Goal: Transaction & Acquisition: Purchase product/service

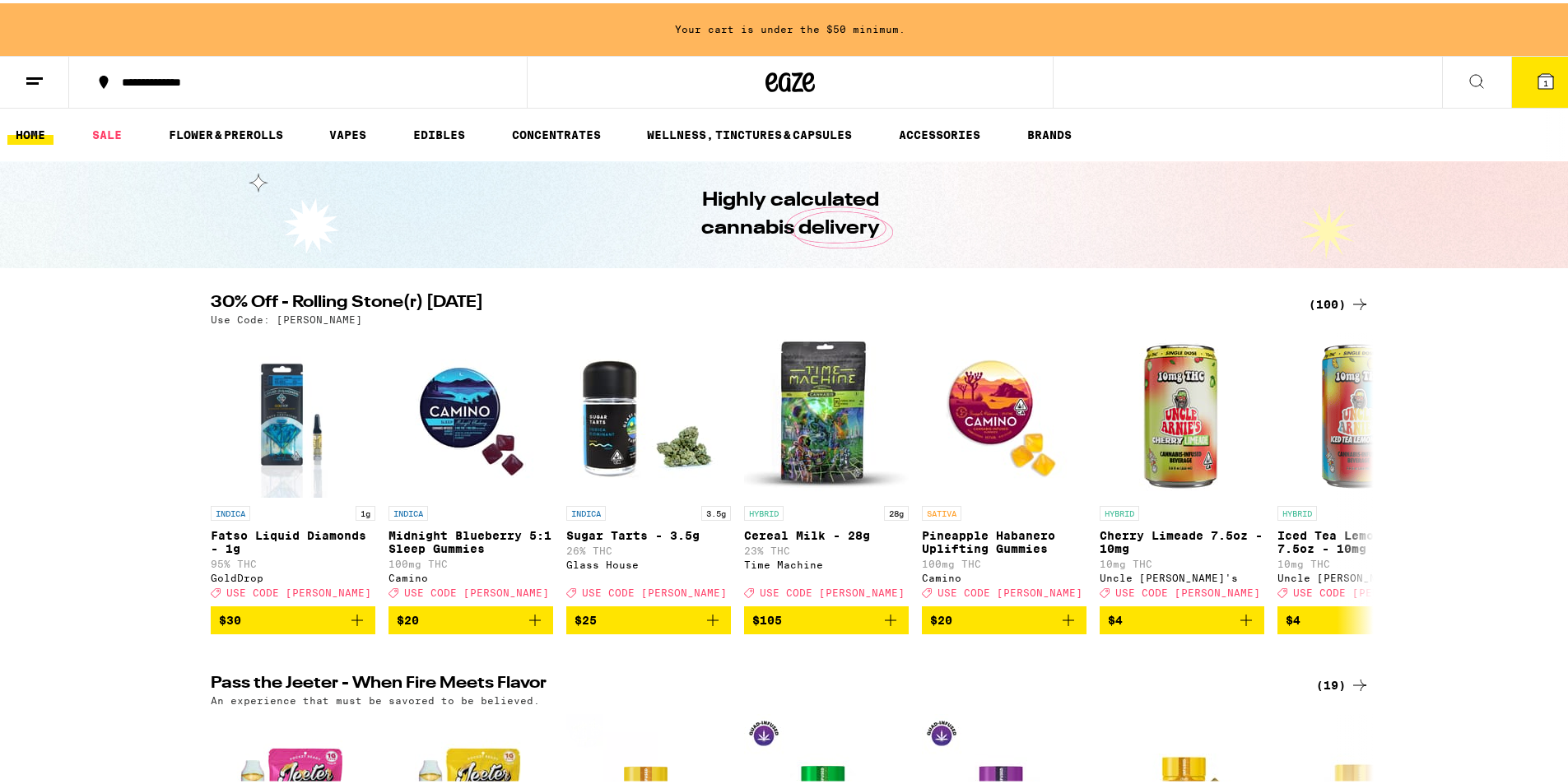
click at [1338, 299] on div "(100)" at bounding box center [1339, 301] width 61 height 20
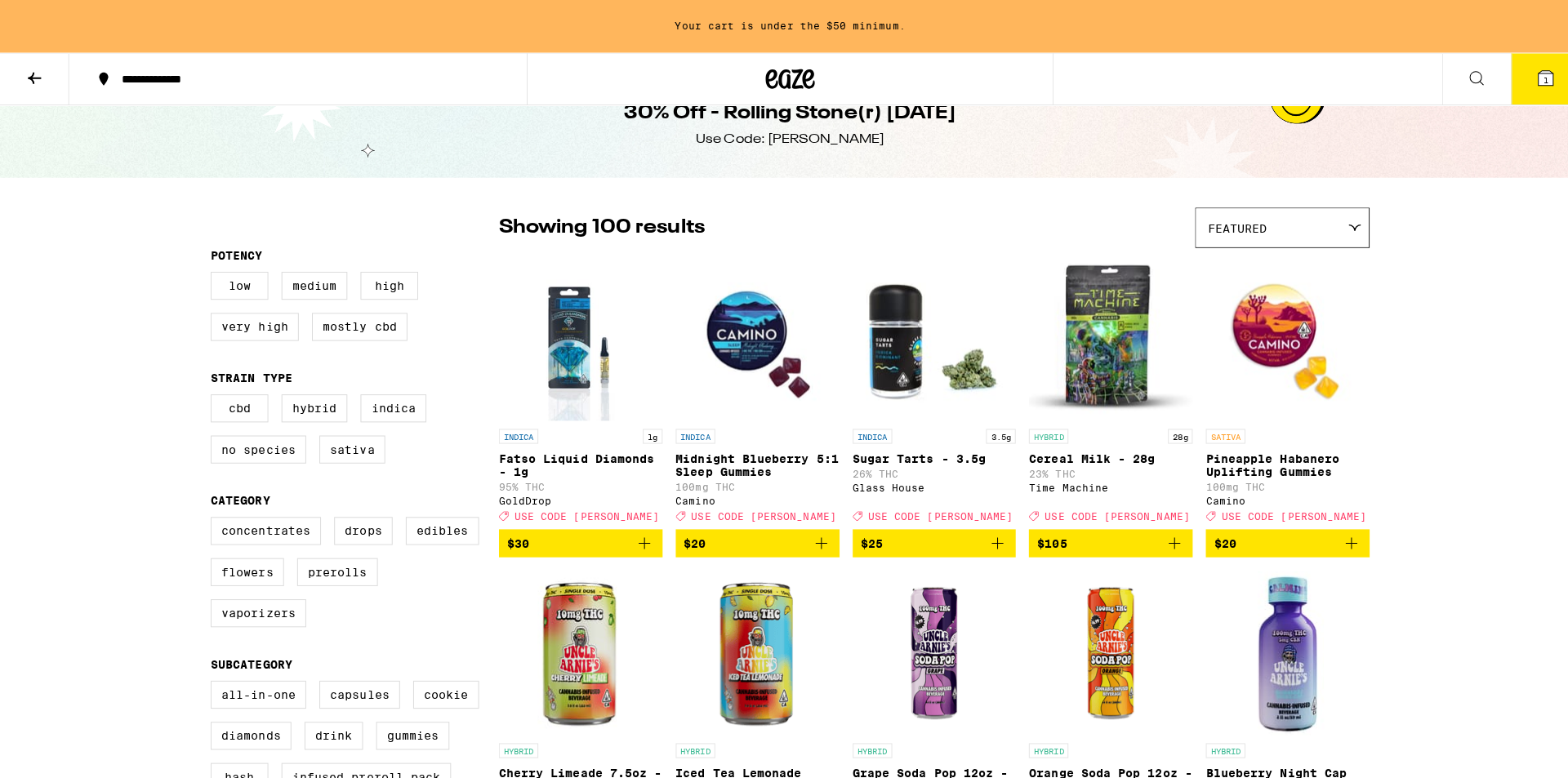
scroll to position [82, 0]
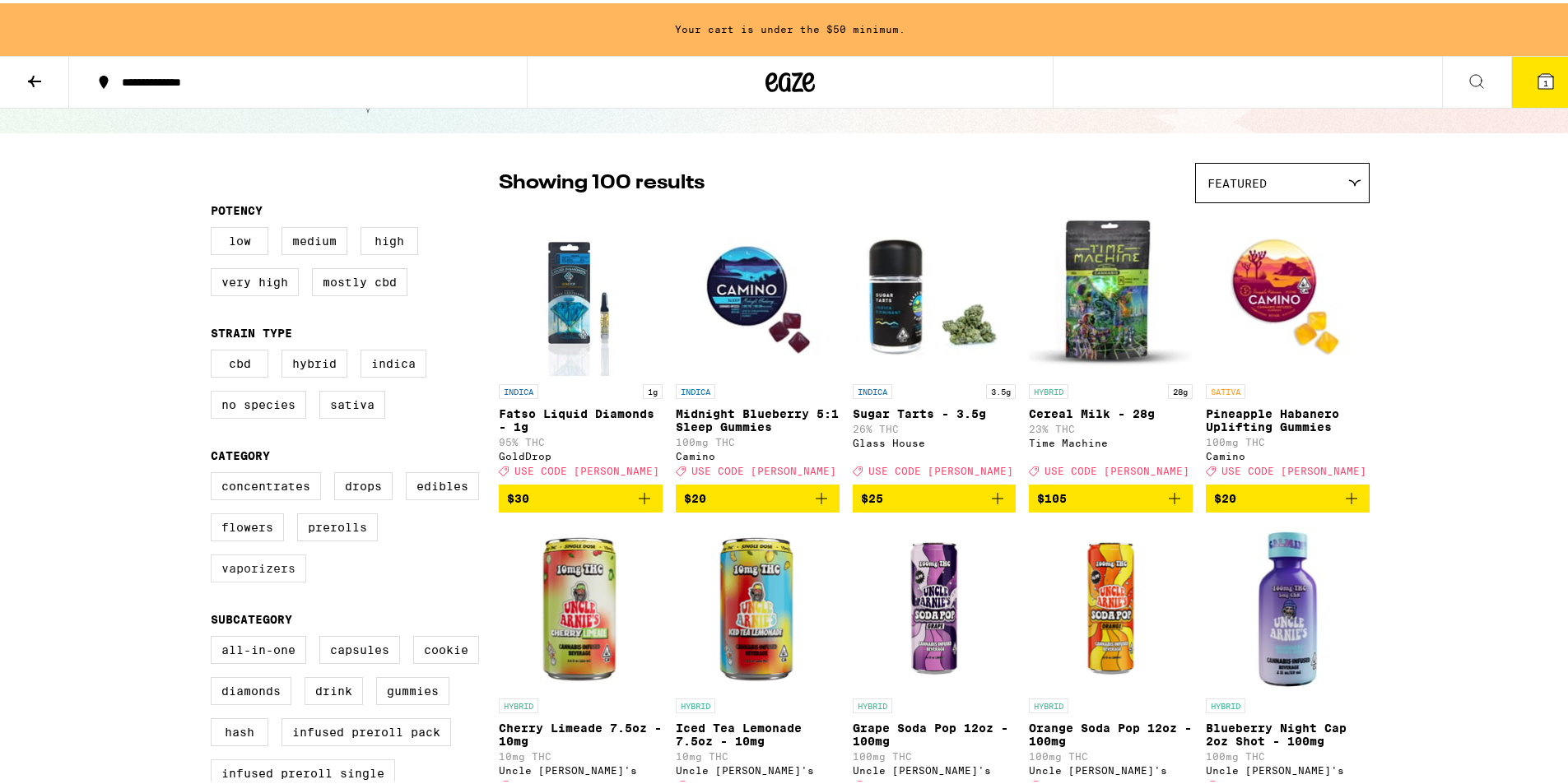
click at [267, 575] on label "Vaporizers" at bounding box center [258, 566] width 96 height 28
click at [214, 473] on input "Vaporizers" at bounding box center [214, 472] width 1 height 1
checkbox input "true"
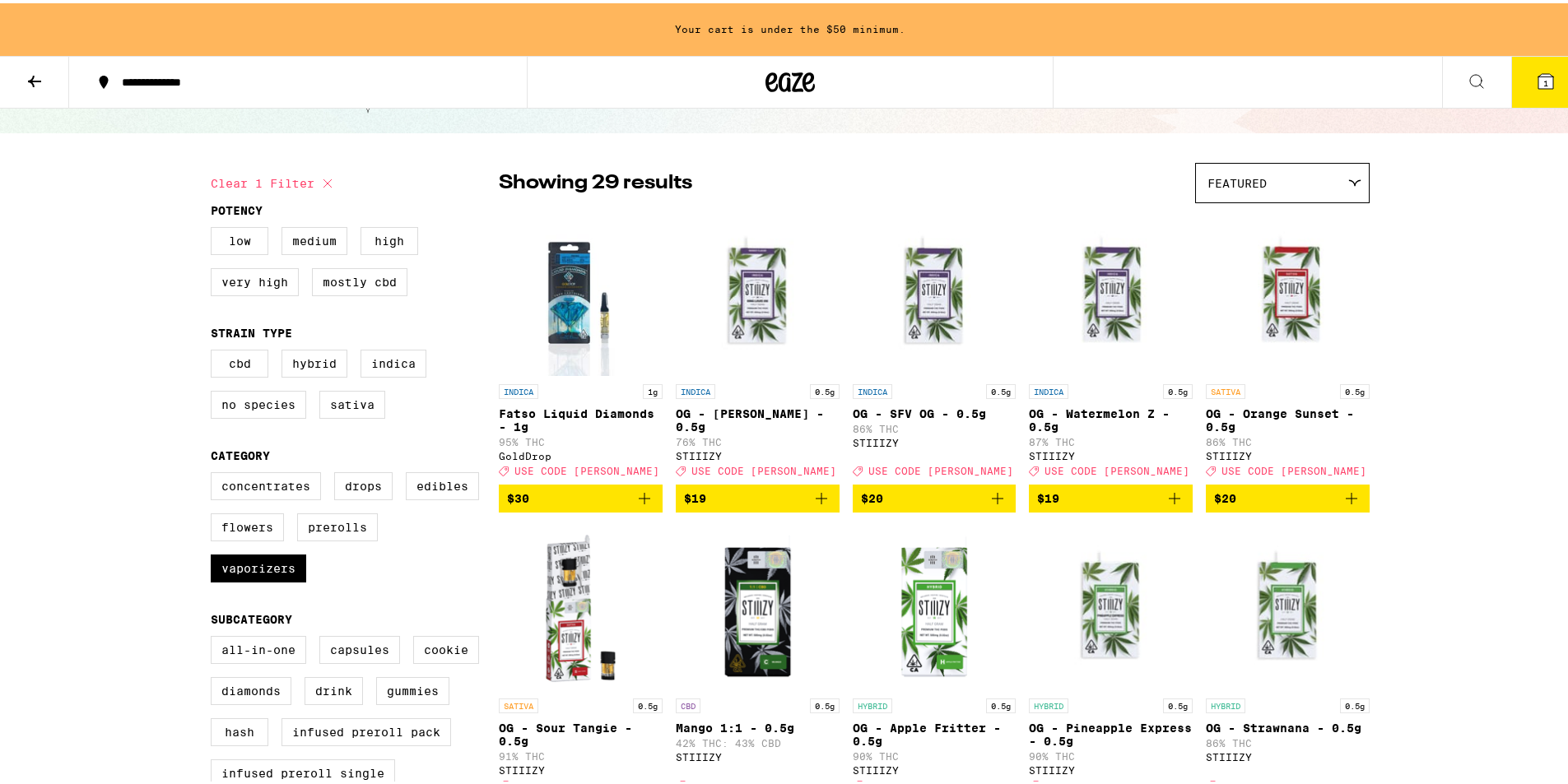
click at [1520, 90] on button "1" at bounding box center [1545, 79] width 69 height 51
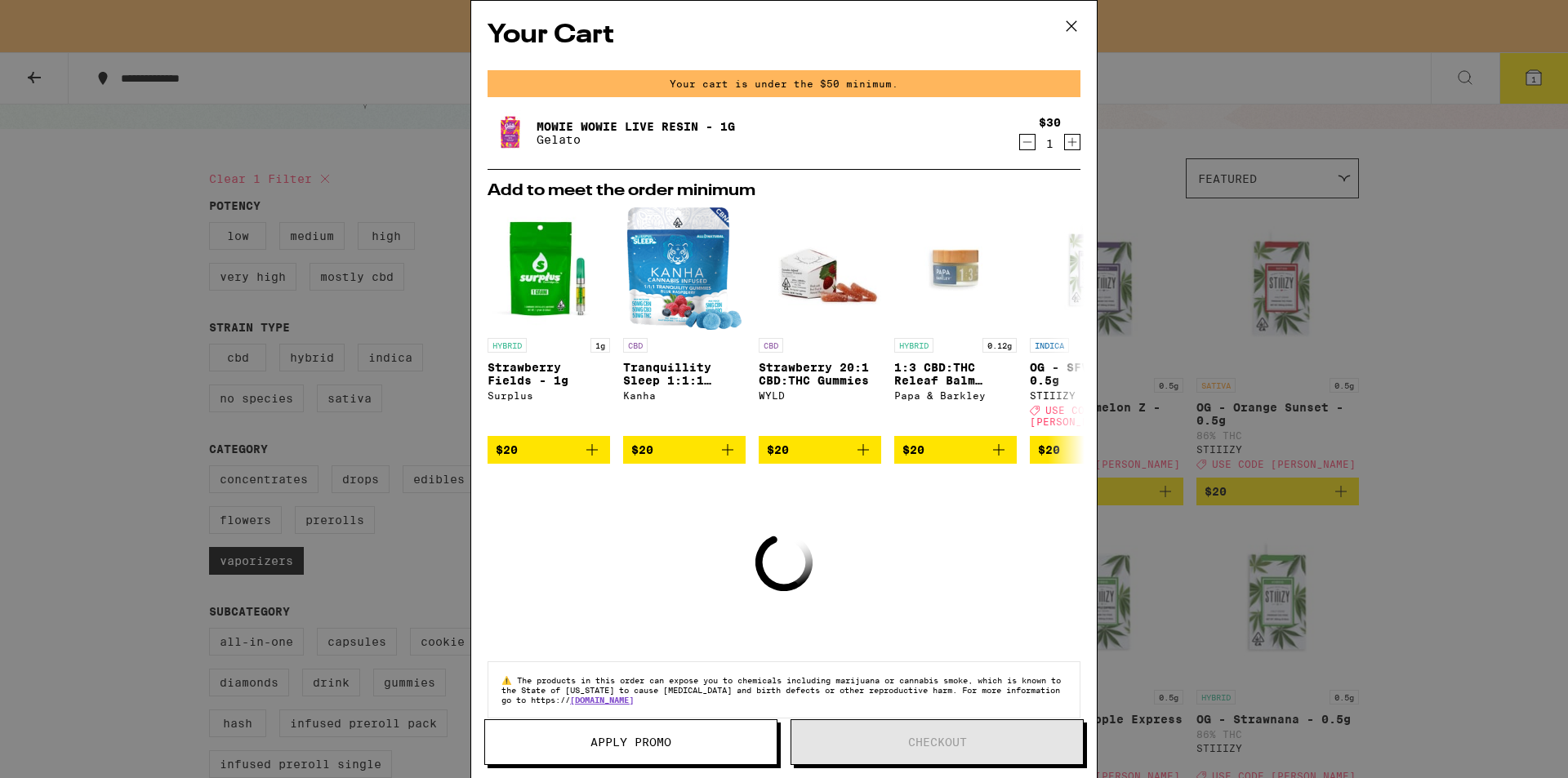
click at [1021, 145] on icon "Decrement" at bounding box center [1028, 143] width 15 height 20
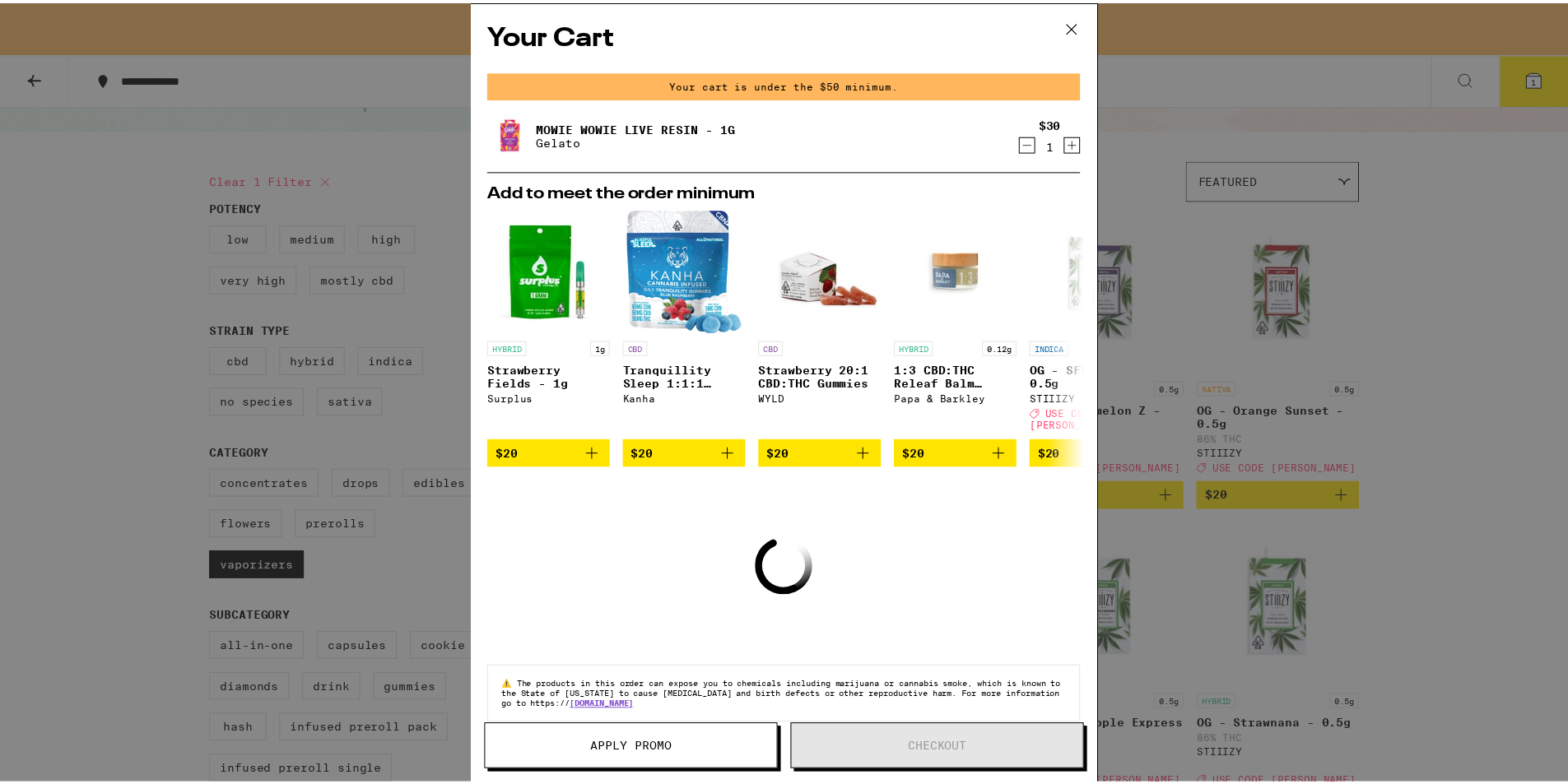
scroll to position [30, 0]
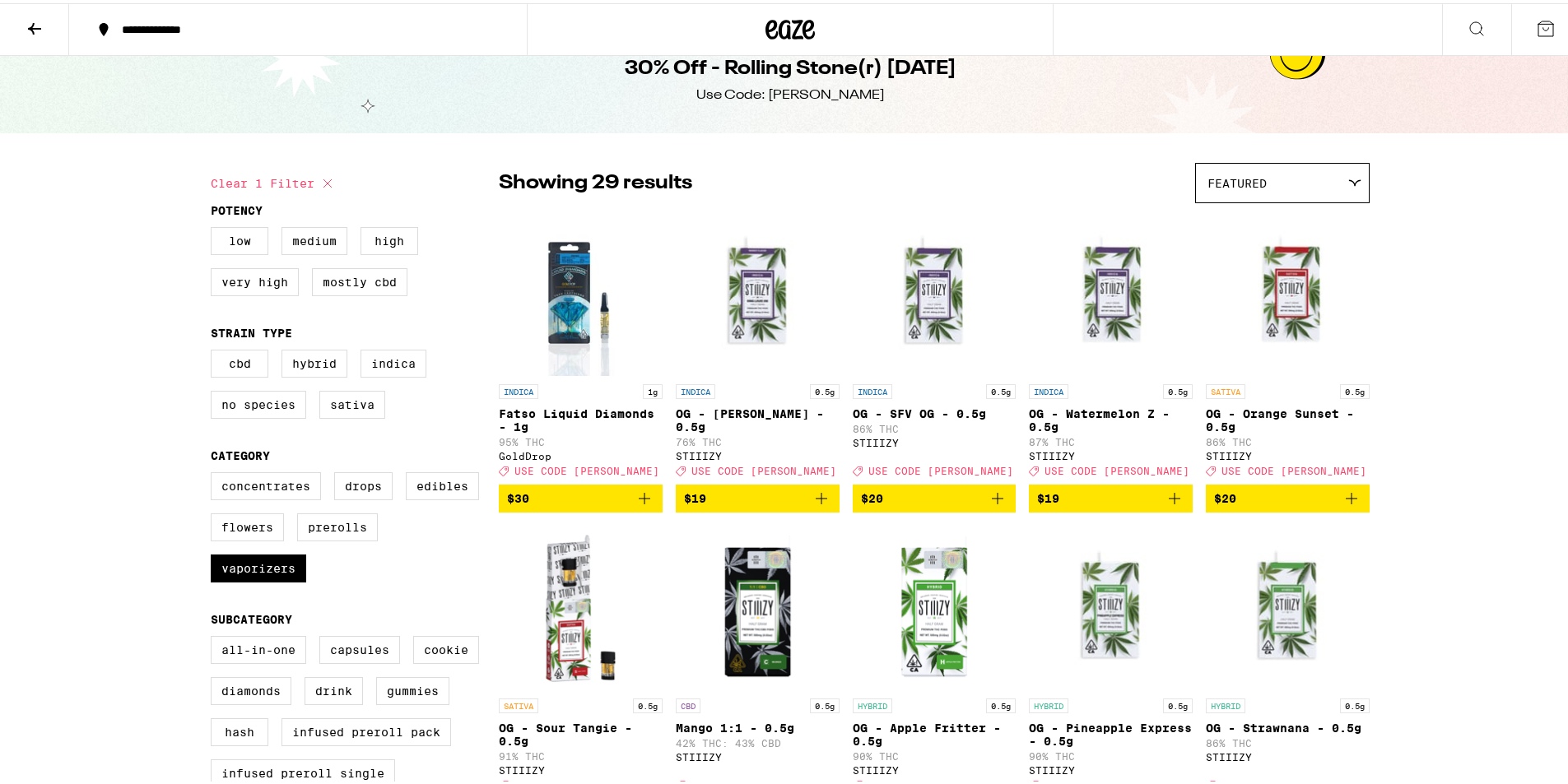
click at [635, 503] on icon "Add to bag" at bounding box center [644, 496] width 20 height 20
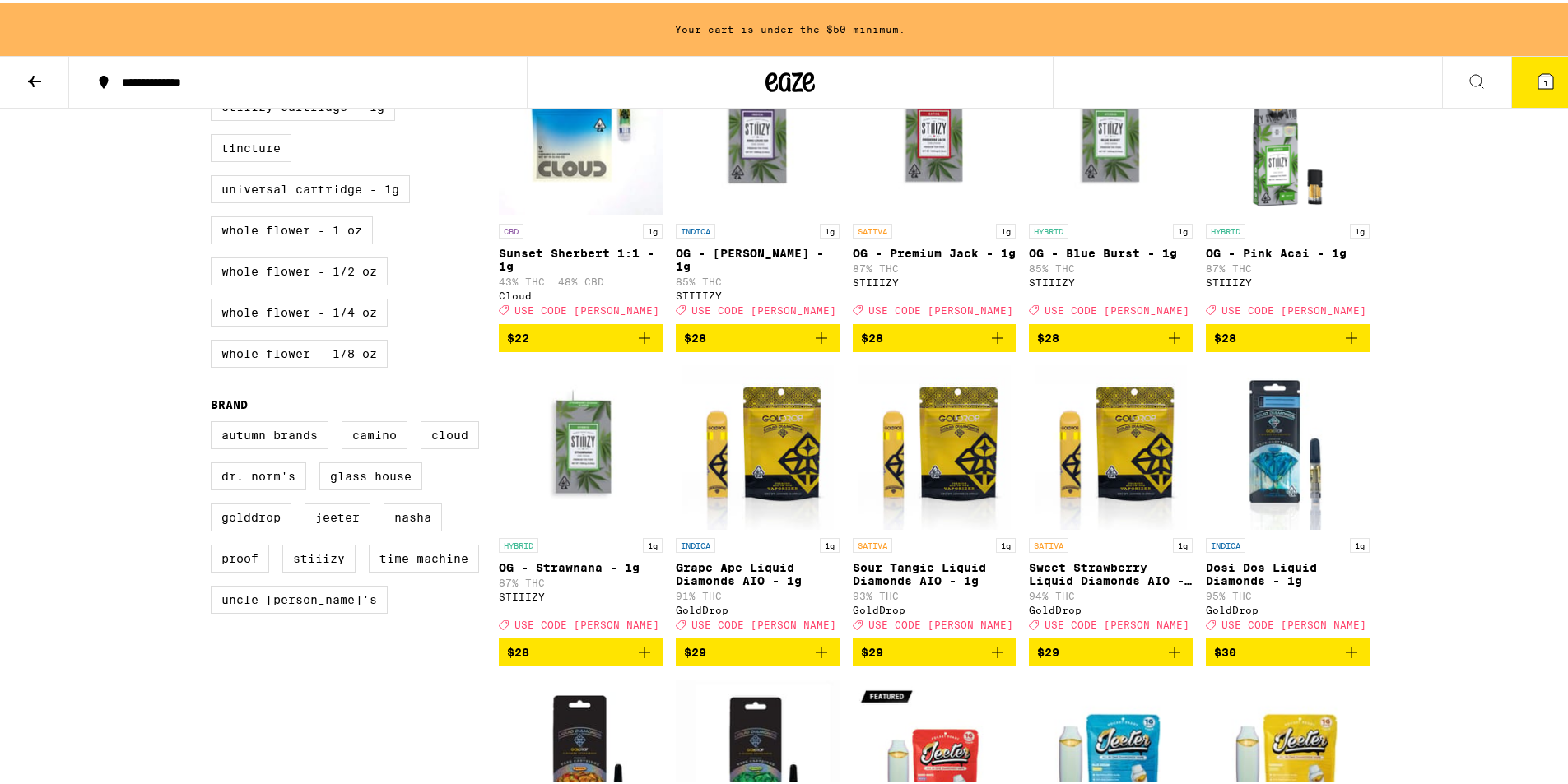
scroll to position [906, 0]
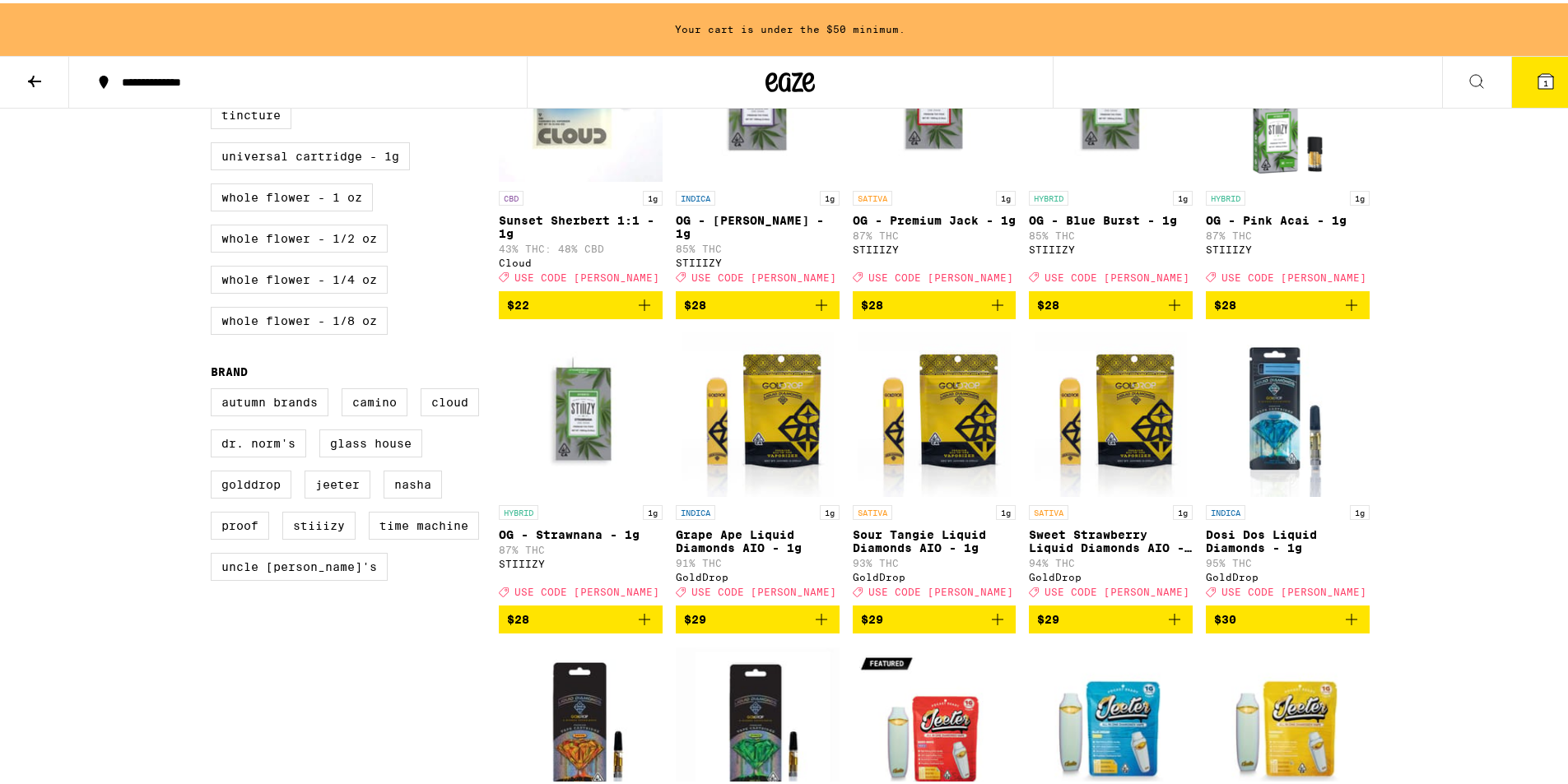
click at [592, 312] on span "$22" at bounding box center [581, 302] width 148 height 20
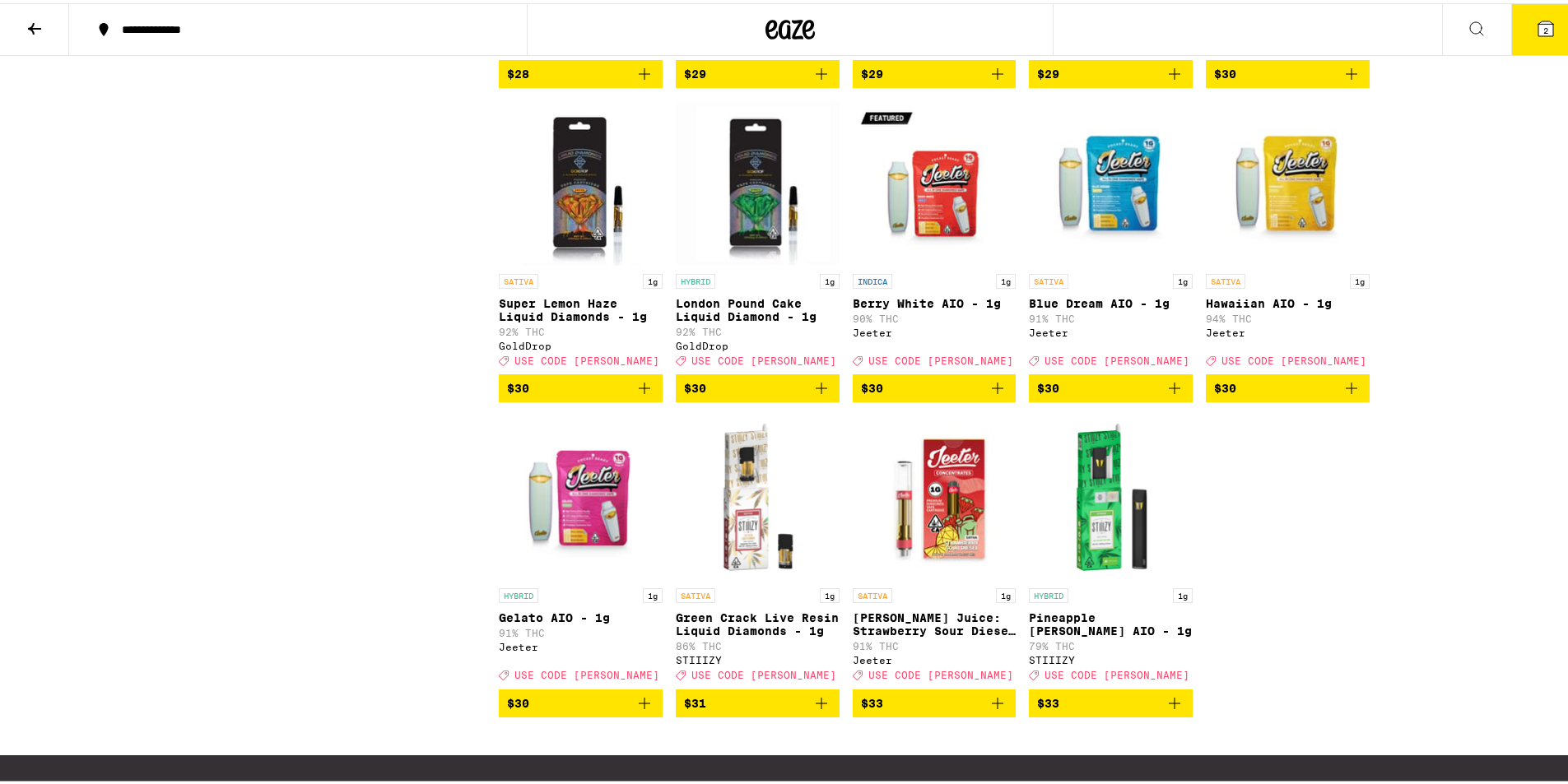
scroll to position [1428, 0]
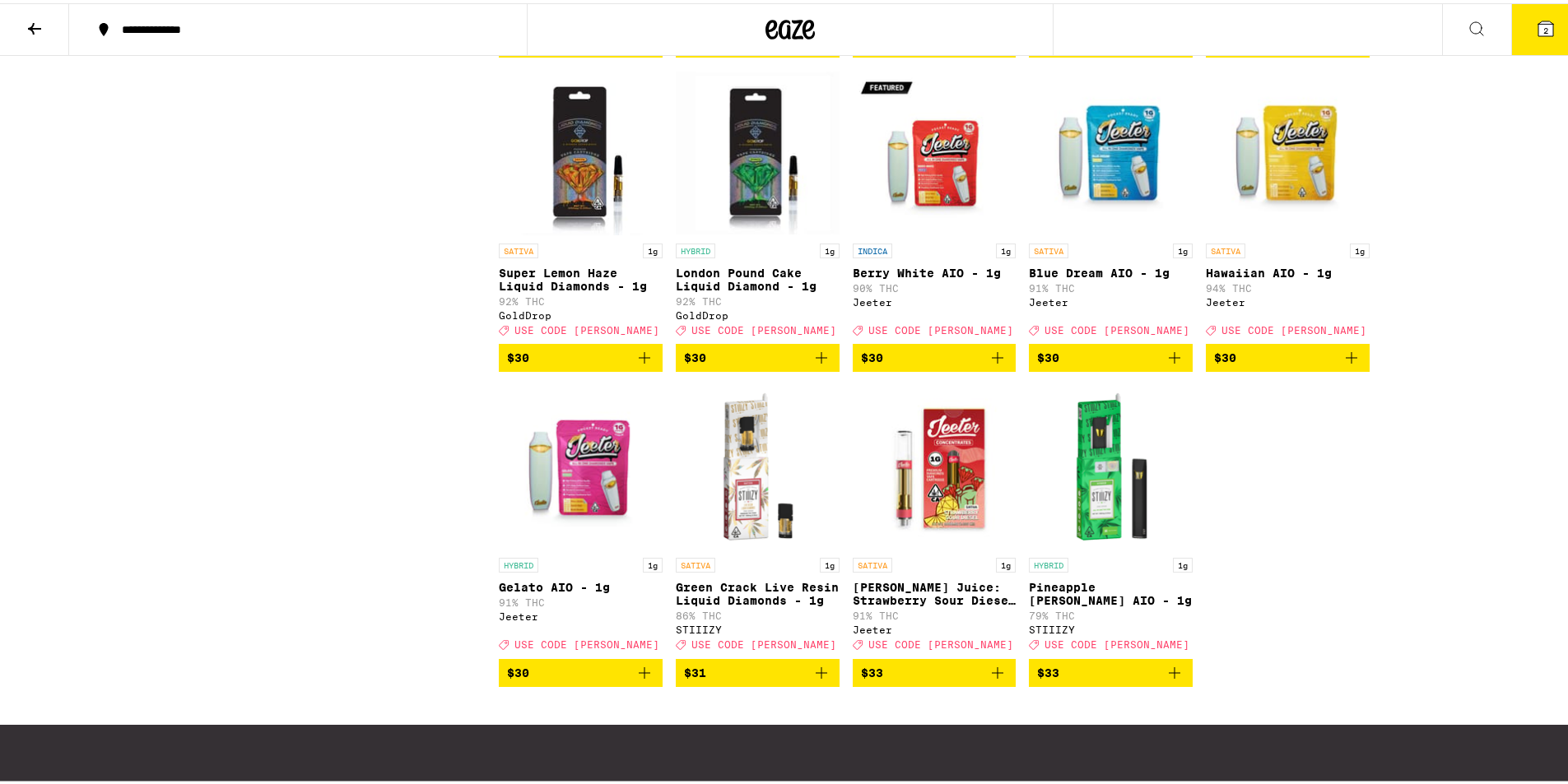
click at [909, 680] on span "$33" at bounding box center [935, 670] width 148 height 20
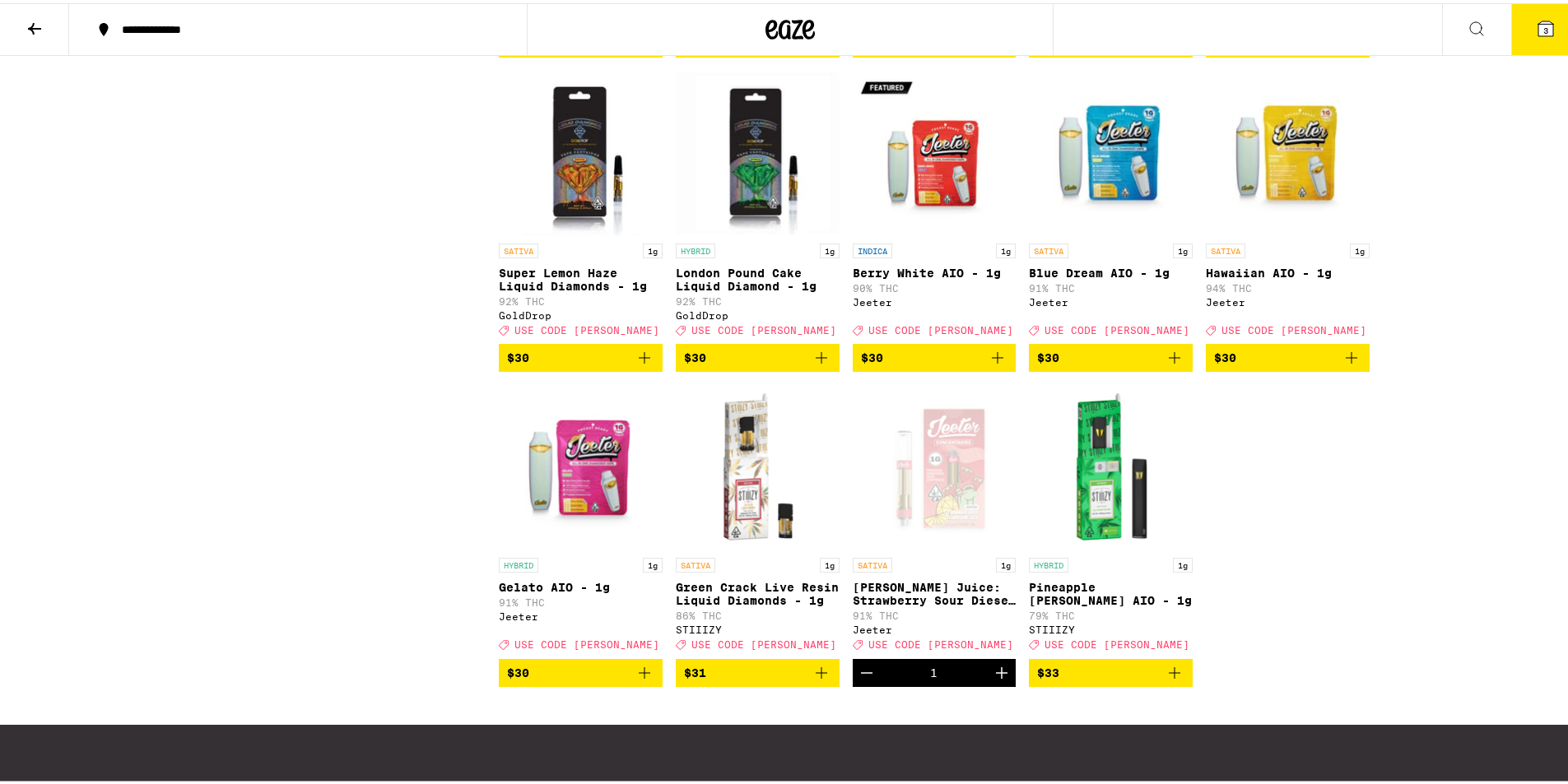
click at [1532, 40] on button "3" at bounding box center [1545, 26] width 69 height 51
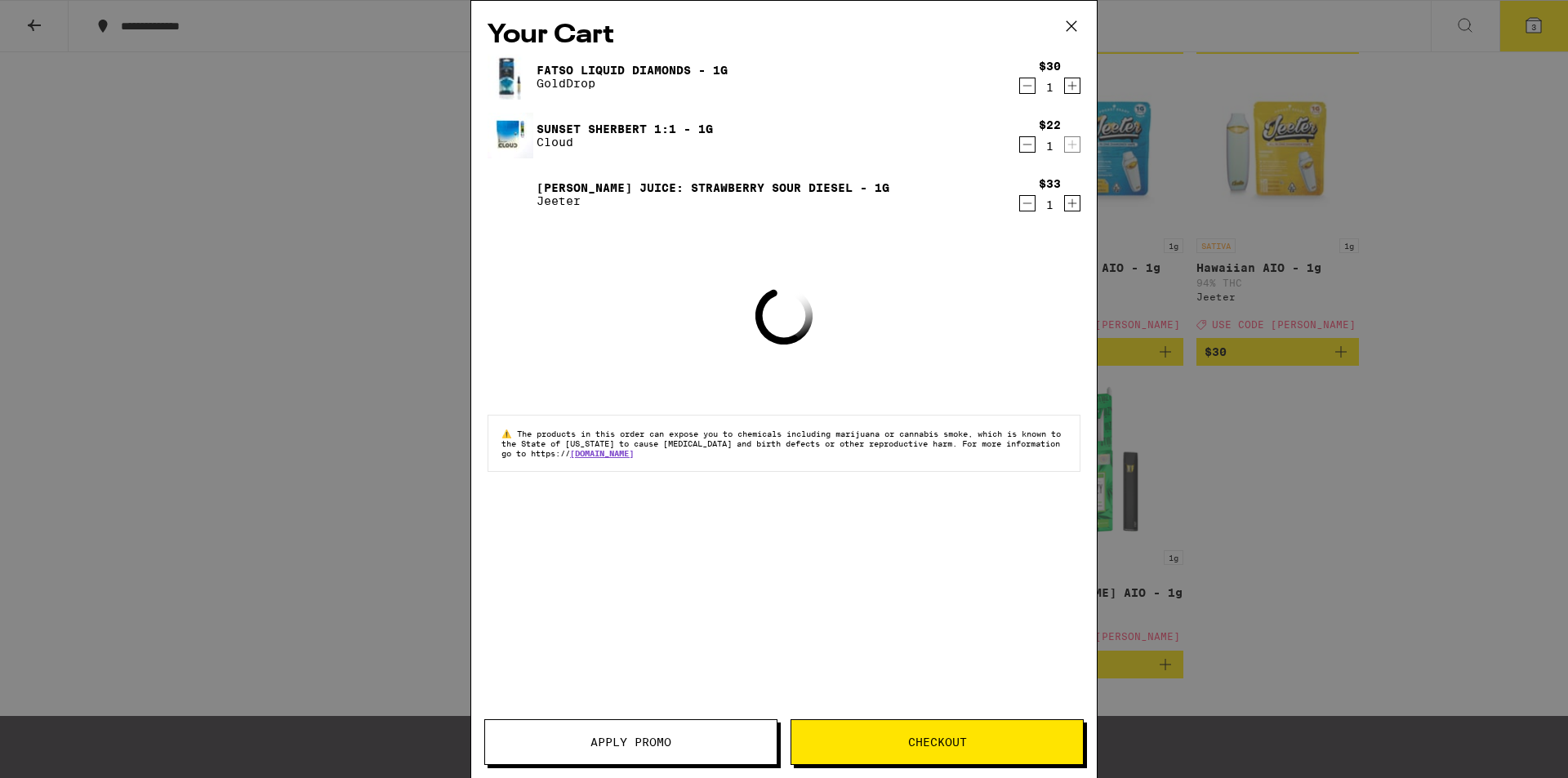
click at [661, 727] on button "Apply Promo" at bounding box center [631, 742] width 293 height 46
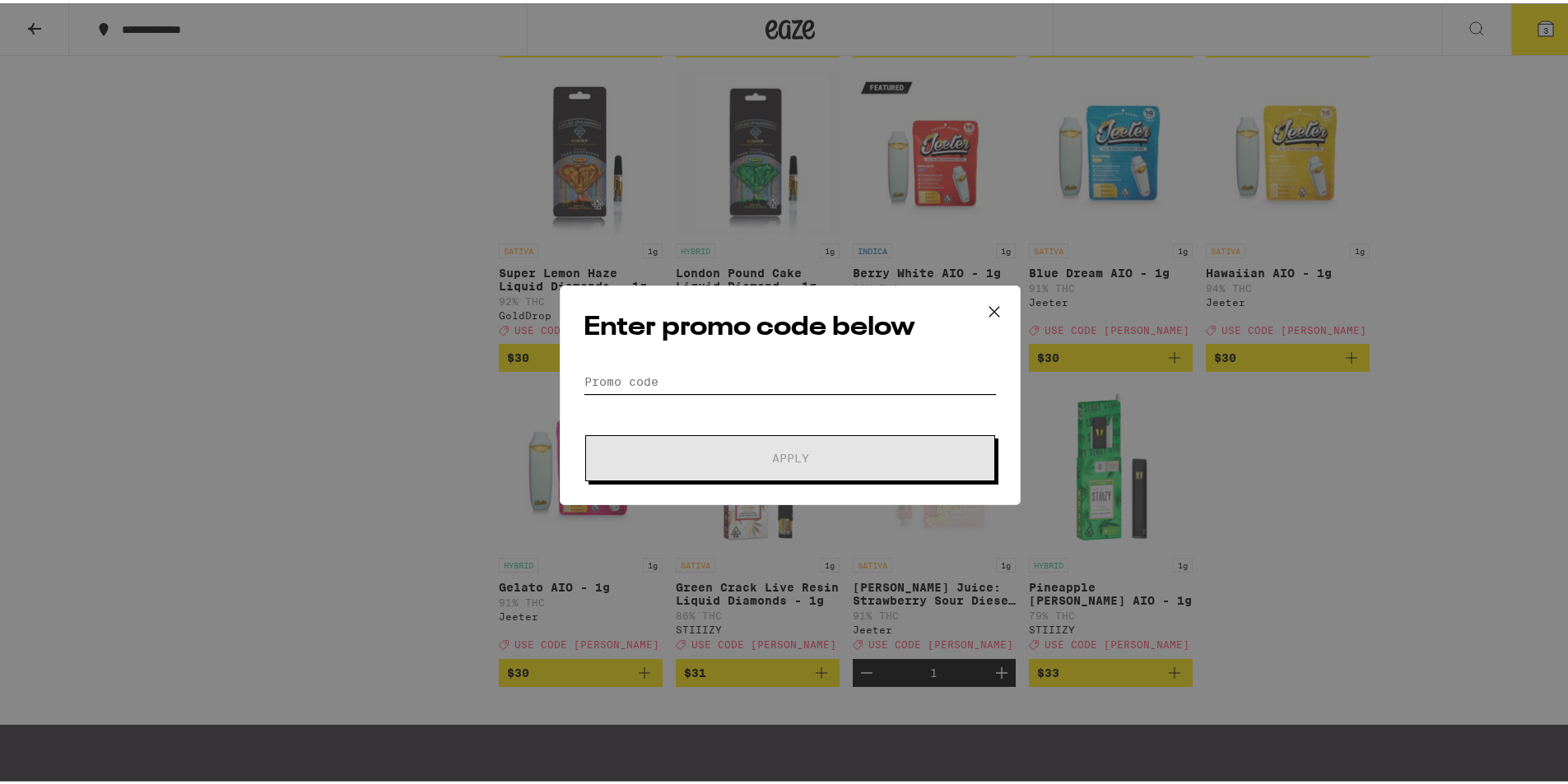
click at [714, 381] on input "Promo Code" at bounding box center [790, 378] width 413 height 25
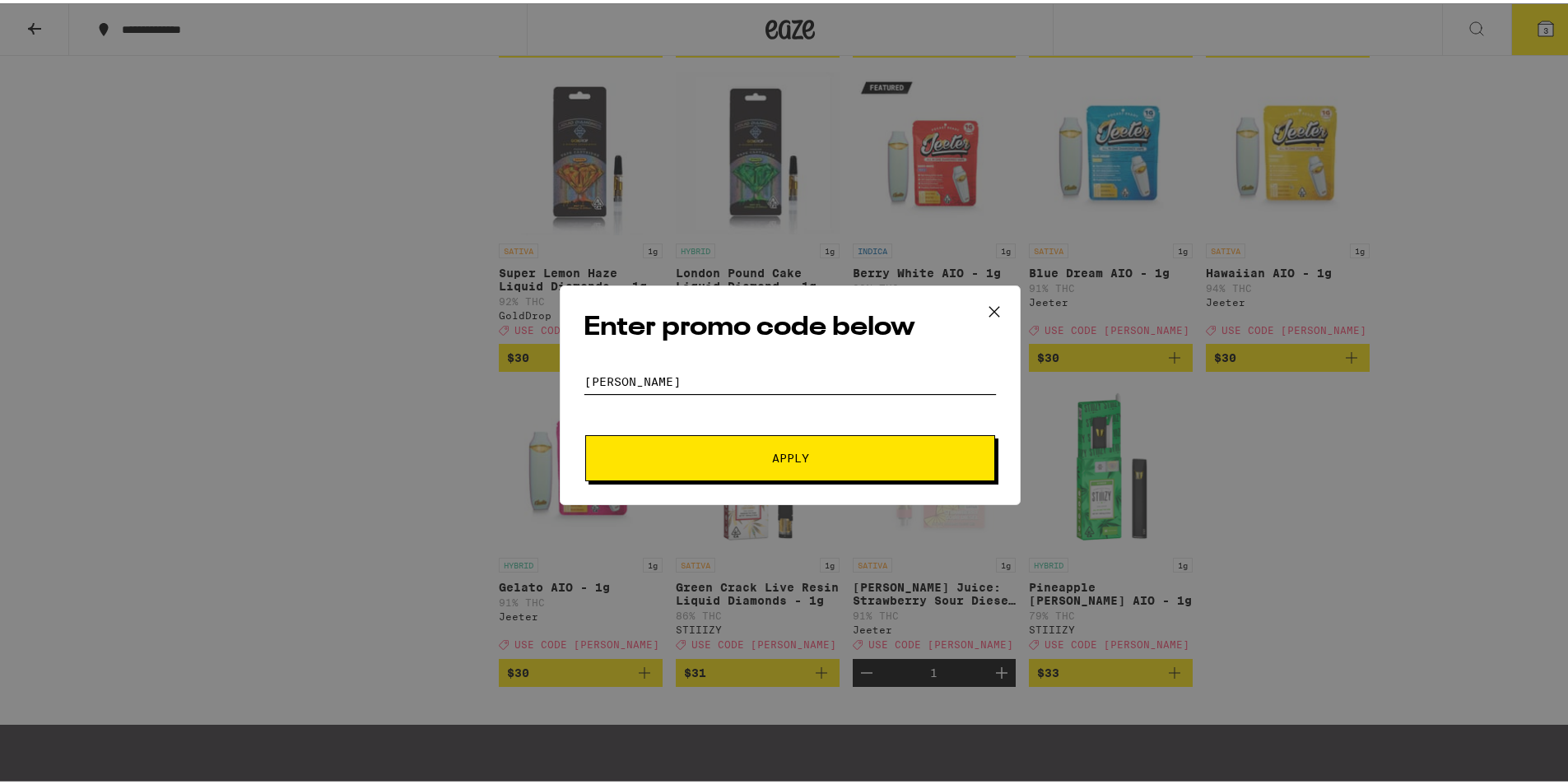
type input "[PERSON_NAME]"
click at [586, 432] on button "Apply" at bounding box center [790, 455] width 410 height 46
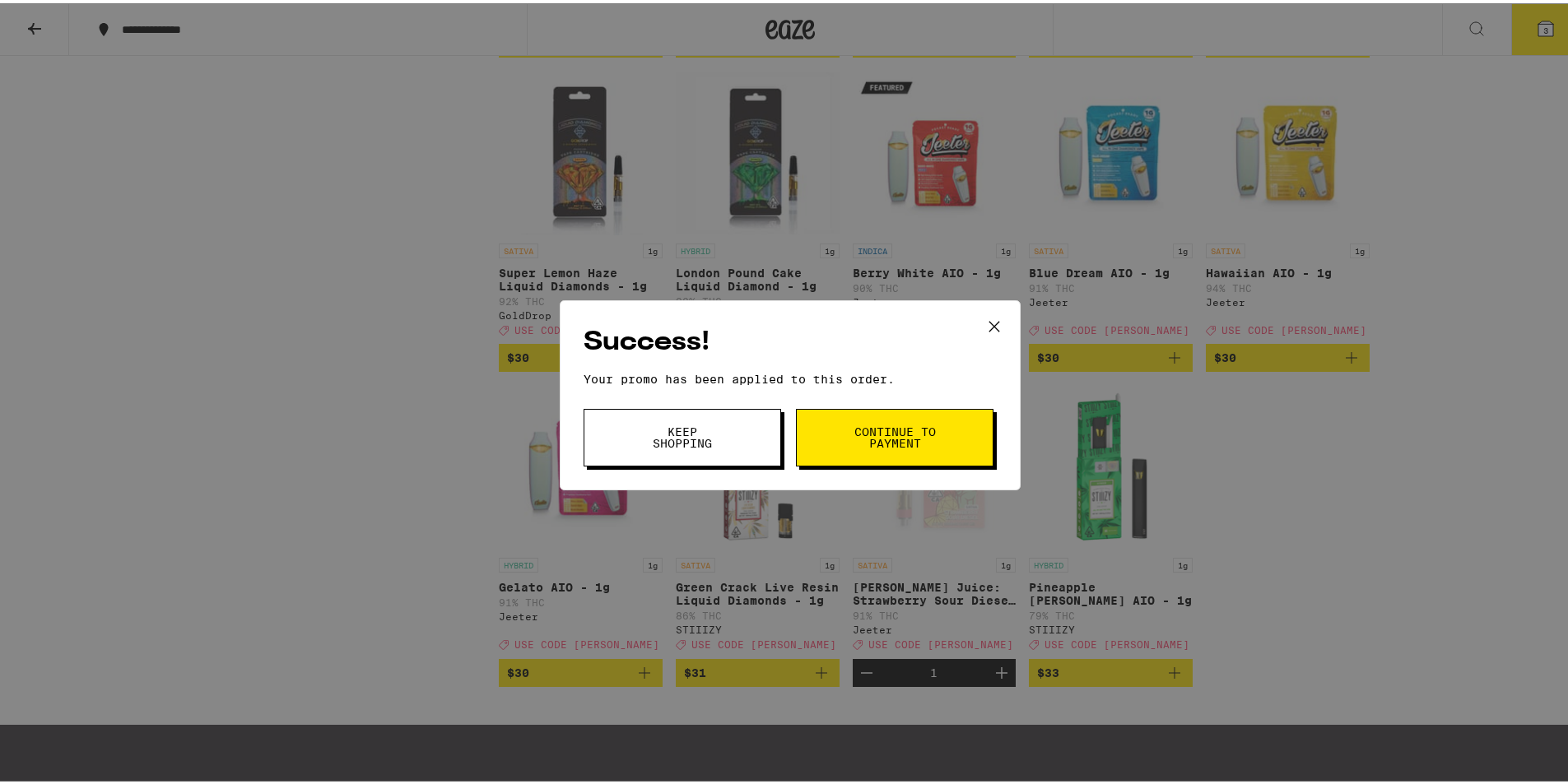
click at [840, 431] on button "Continue to payment" at bounding box center [895, 435] width 197 height 58
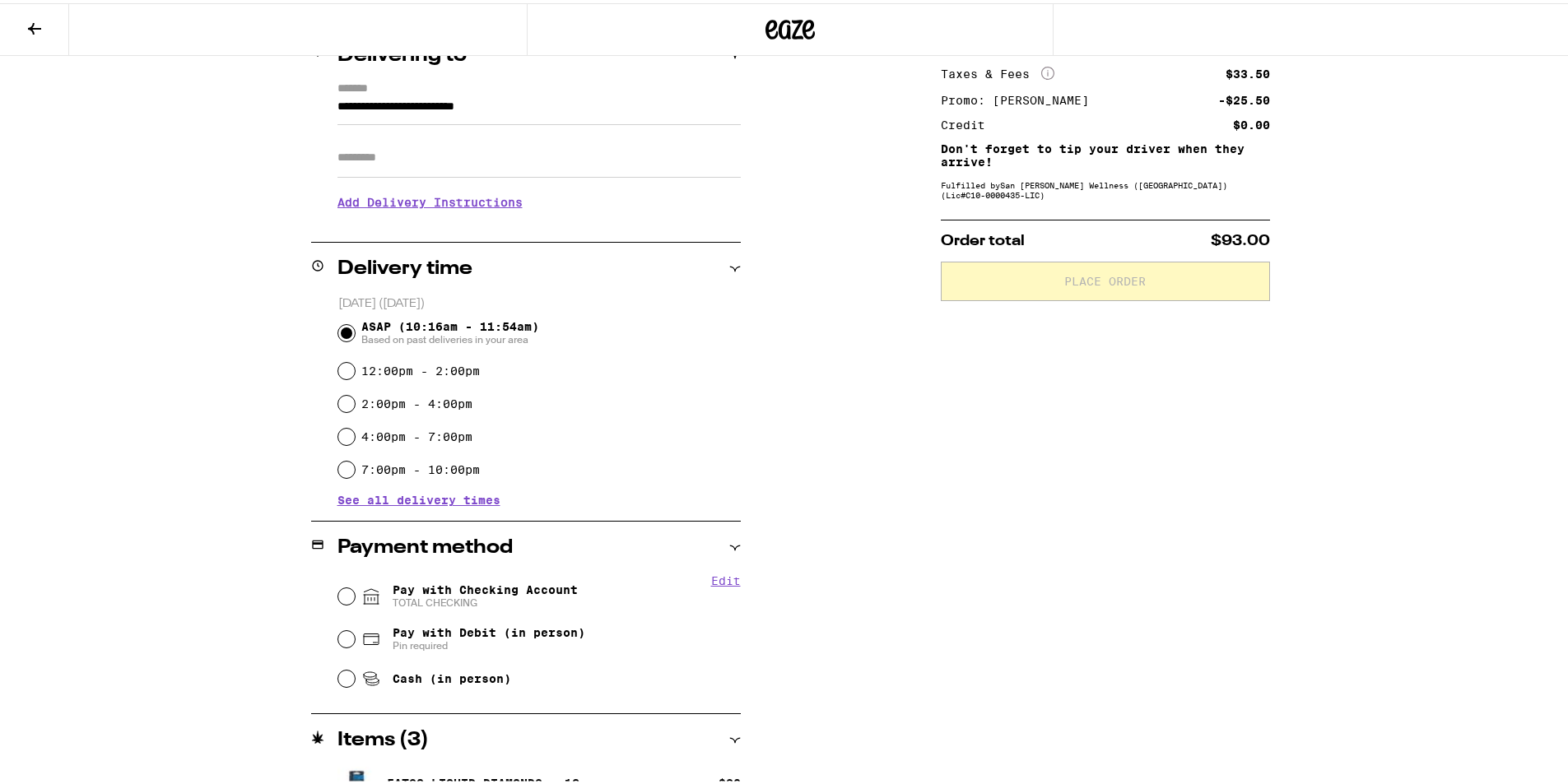
scroll to position [247, 0]
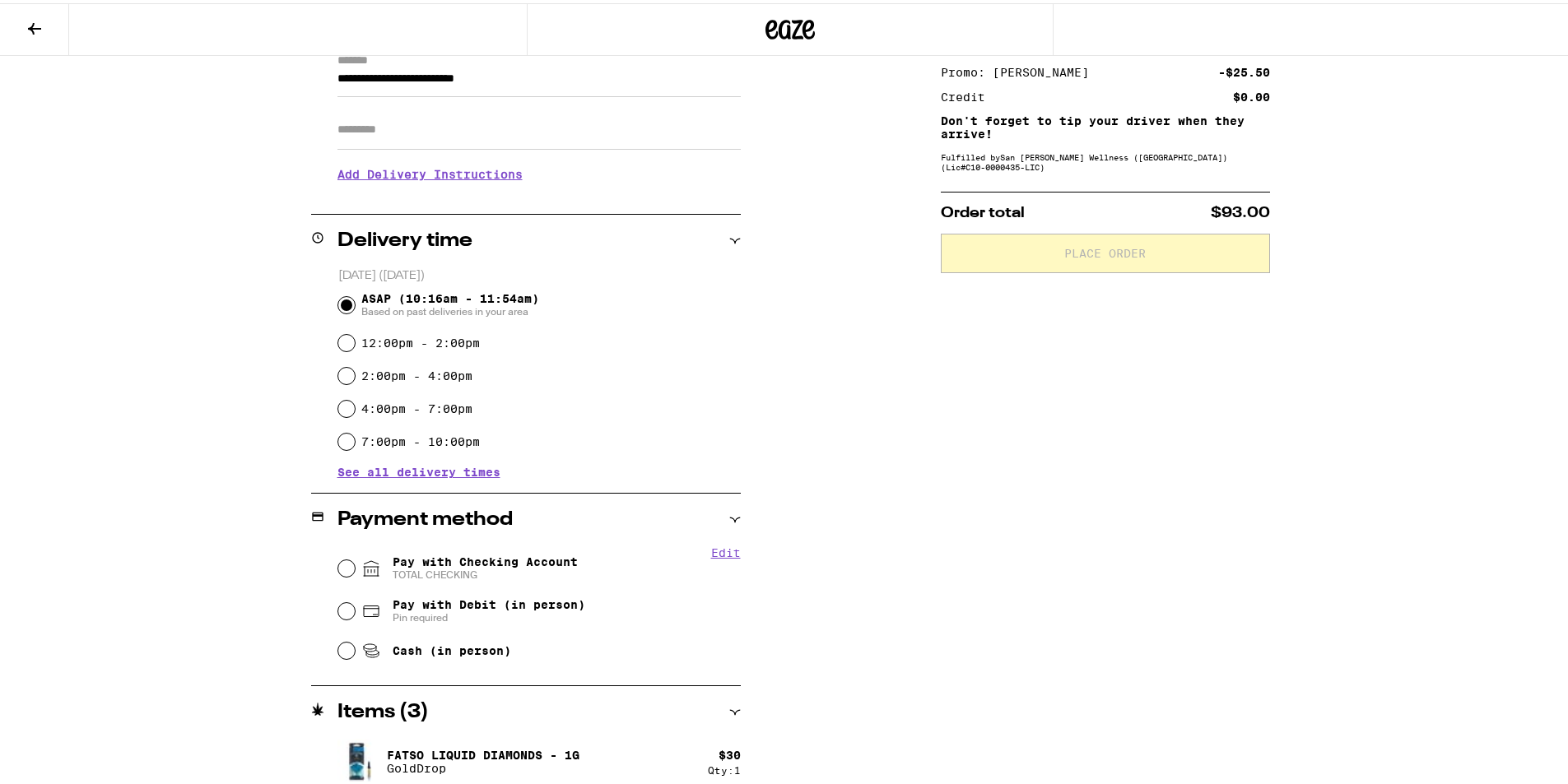
click at [338, 555] on div "Pay with Checking Account TOTAL CHECKING" at bounding box center [539, 565] width 402 height 43
click at [338, 565] on input "Pay with Checking Account TOTAL CHECKING" at bounding box center [346, 566] width 17 height 17
radio input "true"
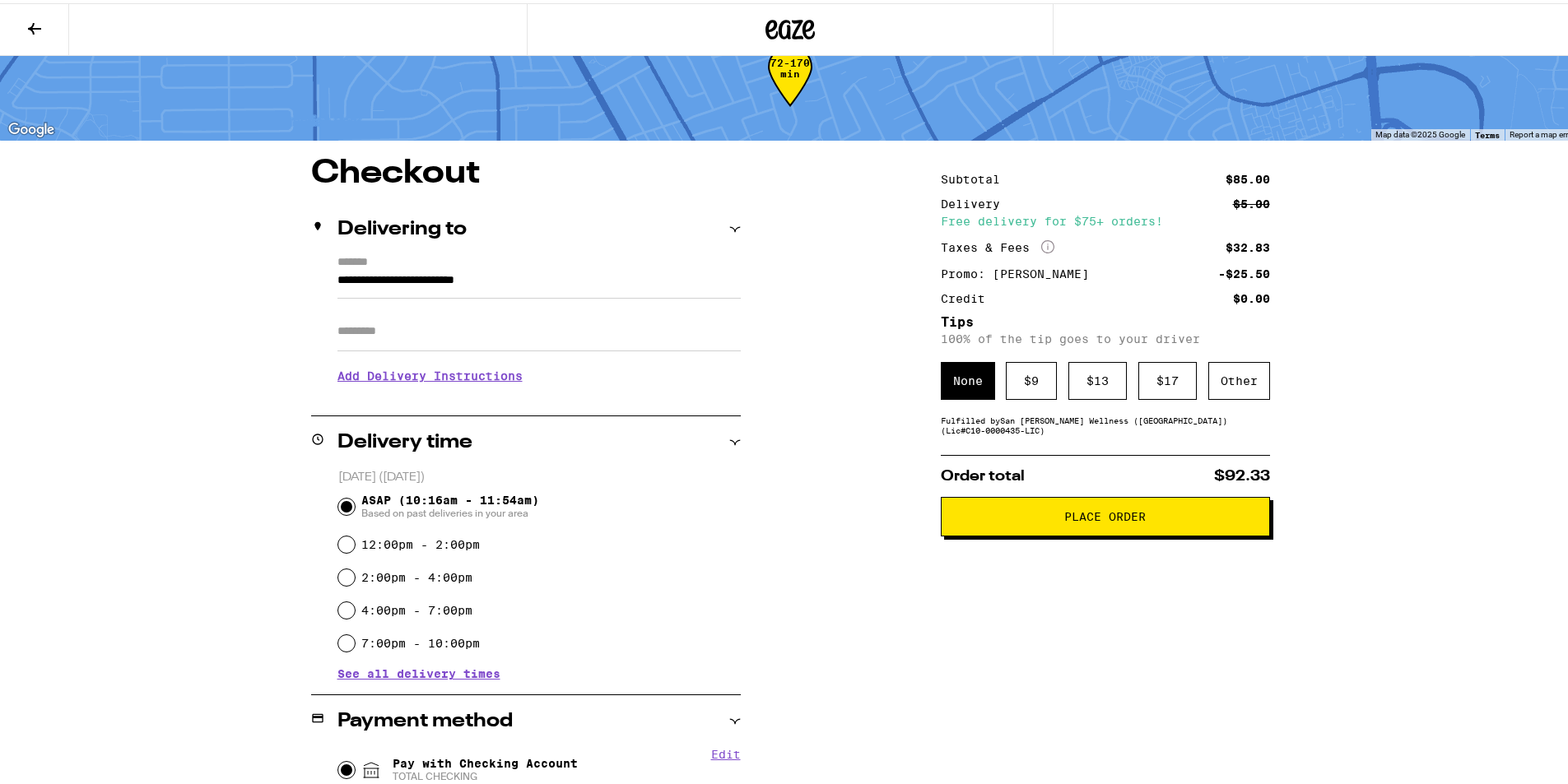
scroll to position [0, 0]
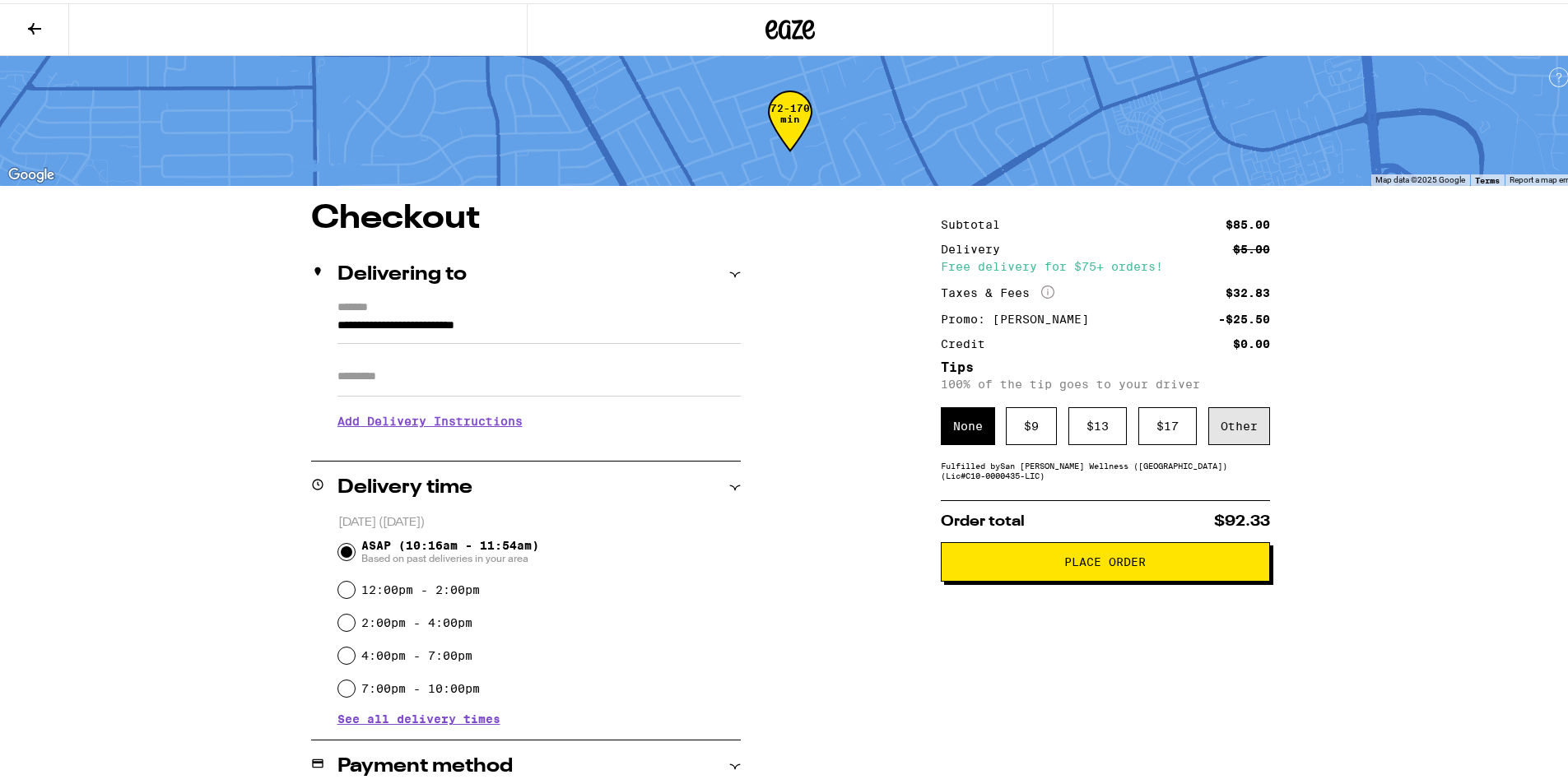
click at [1228, 422] on div "Other" at bounding box center [1239, 423] width 62 height 38
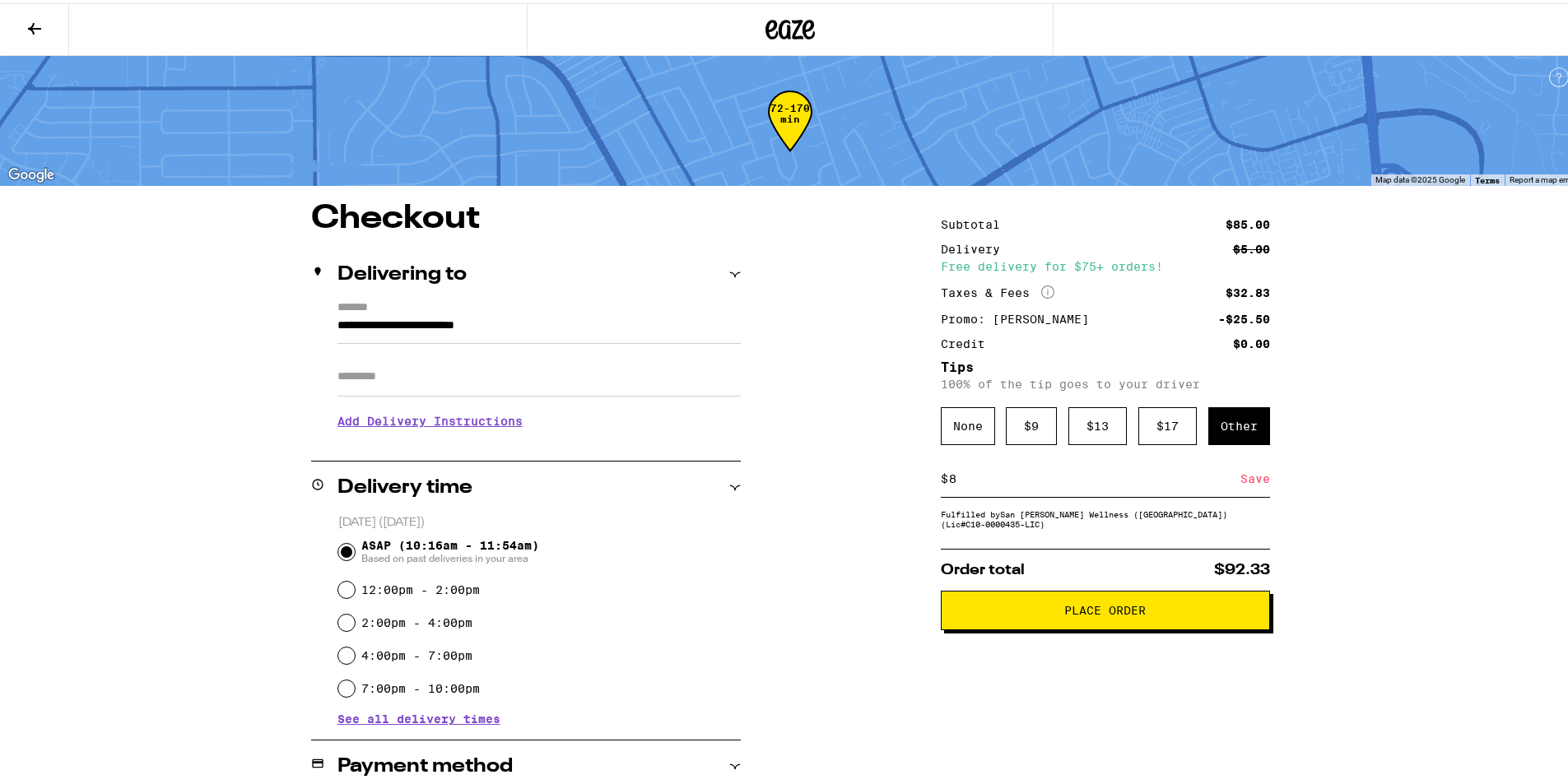
type input "8"
click at [1250, 481] on div "Save" at bounding box center [1255, 476] width 30 height 36
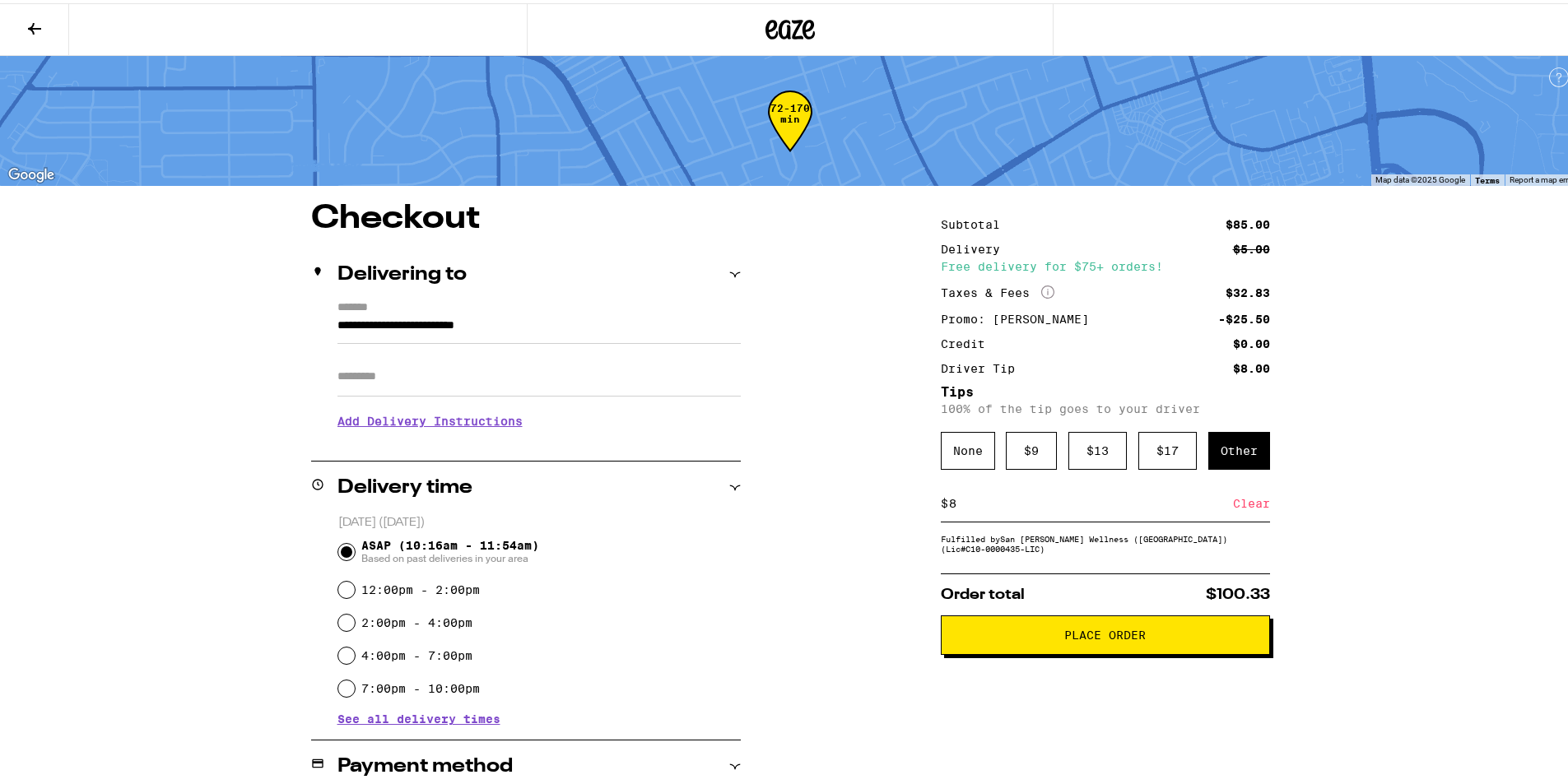
click at [1084, 628] on button "Place Order" at bounding box center [1105, 632] width 329 height 40
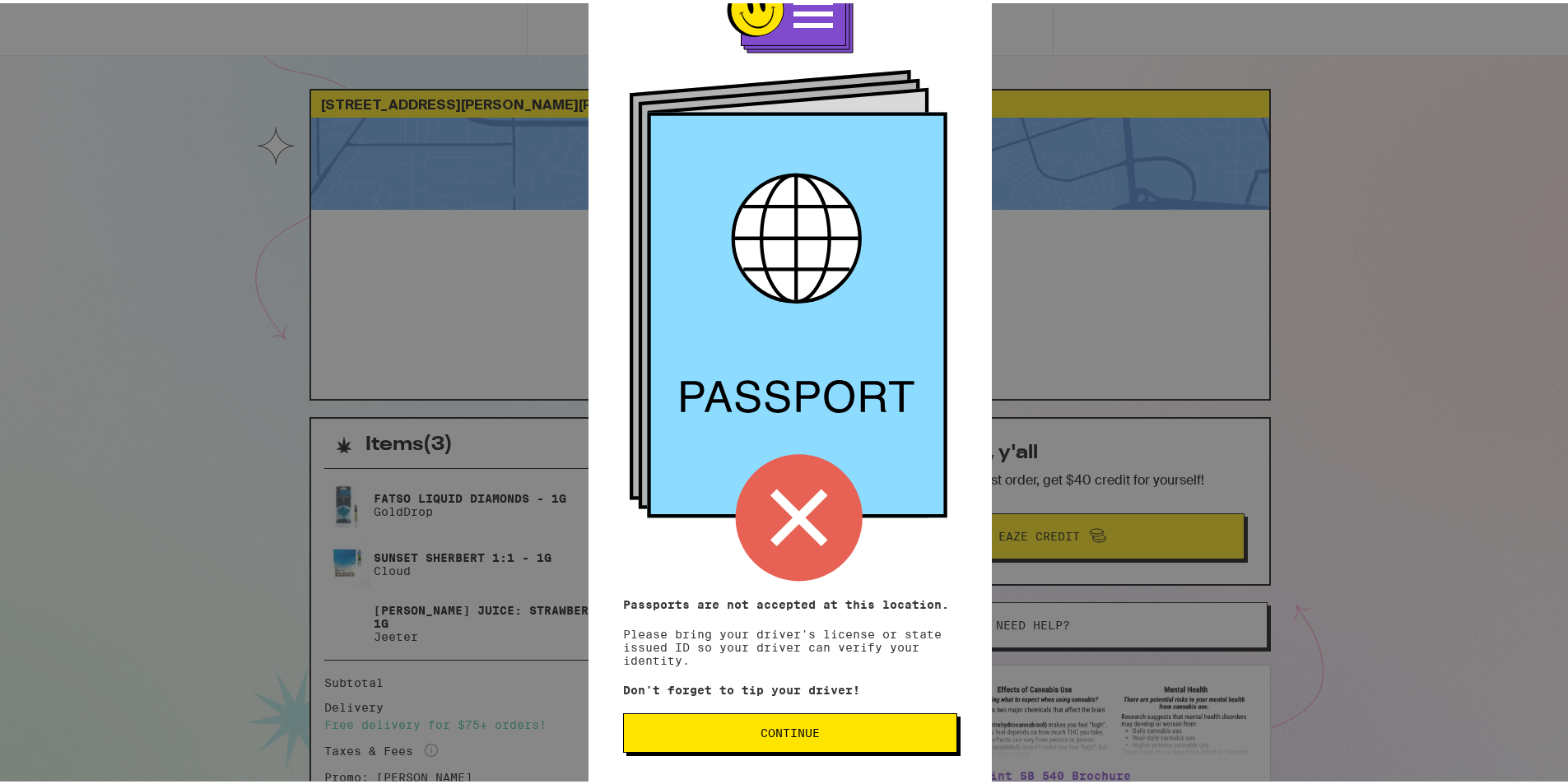
scroll to position [64, 0]
click at [788, 738] on button "Continue" at bounding box center [790, 730] width 334 height 40
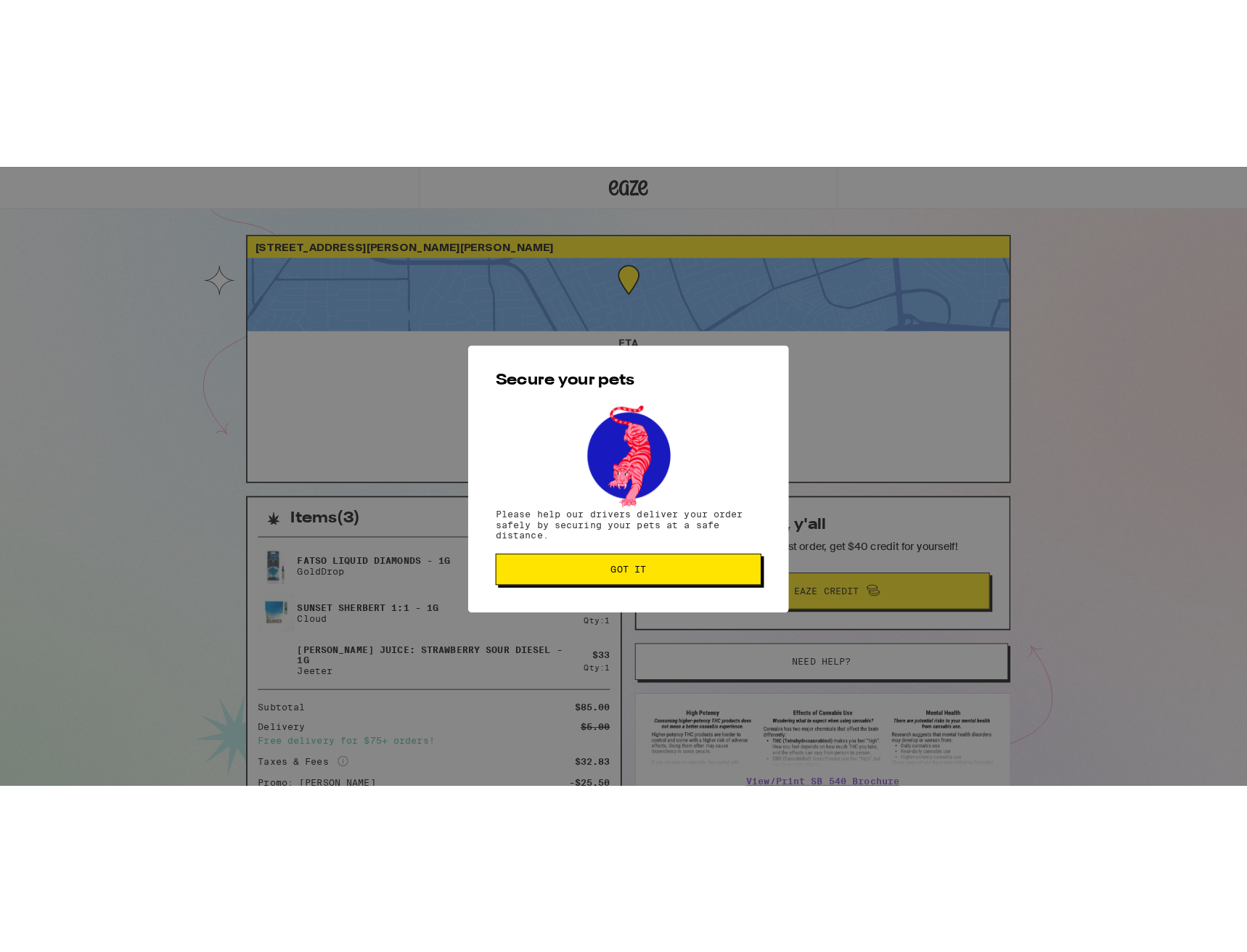
scroll to position [0, 0]
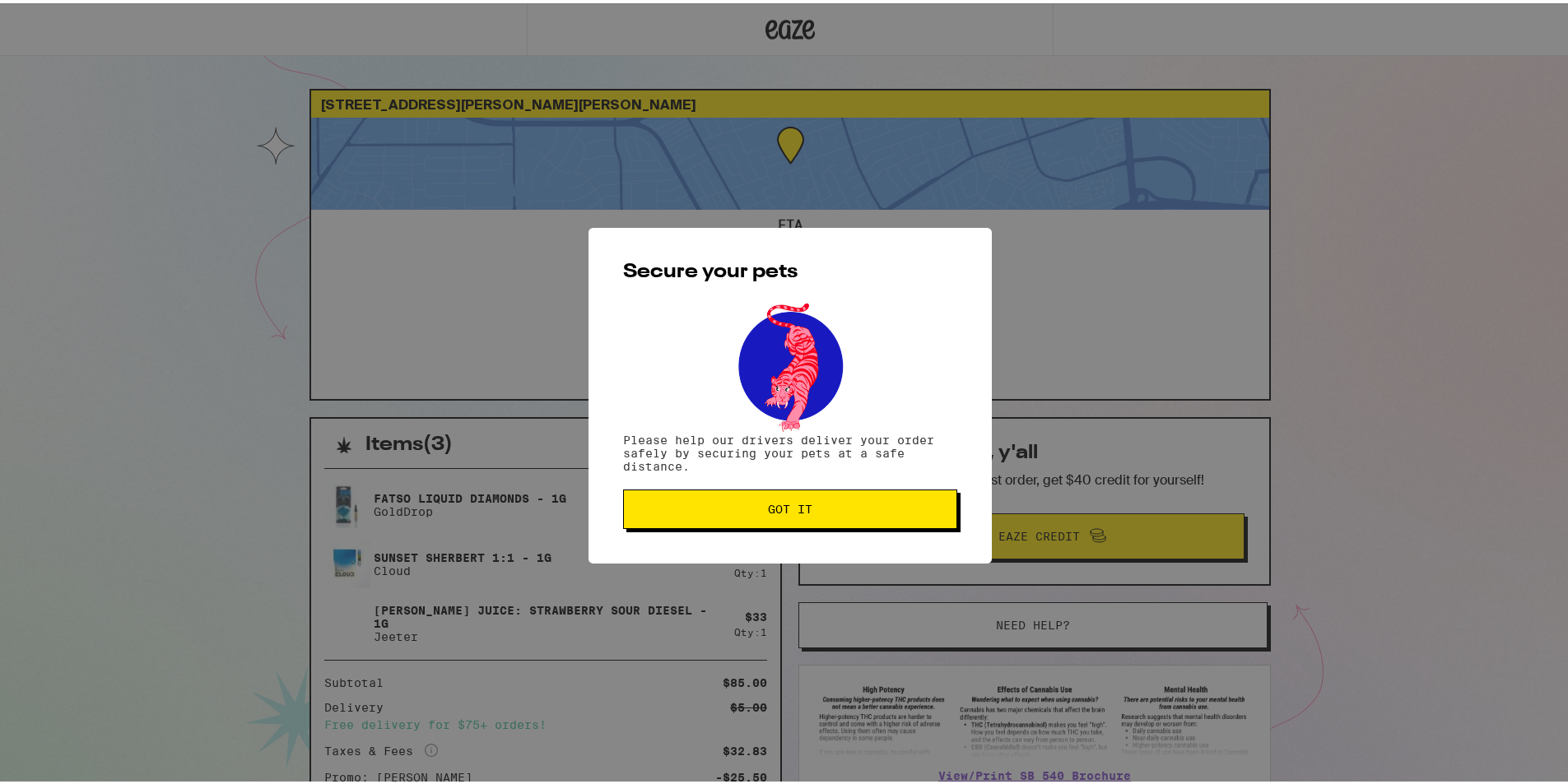
click at [769, 529] on div "Secure your pets Please help our drivers deliver your order safely by securing …" at bounding box center [790, 392] width 403 height 336
click at [769, 505] on span "Got it" at bounding box center [790, 507] width 45 height 12
